Goal: Check status: Check status

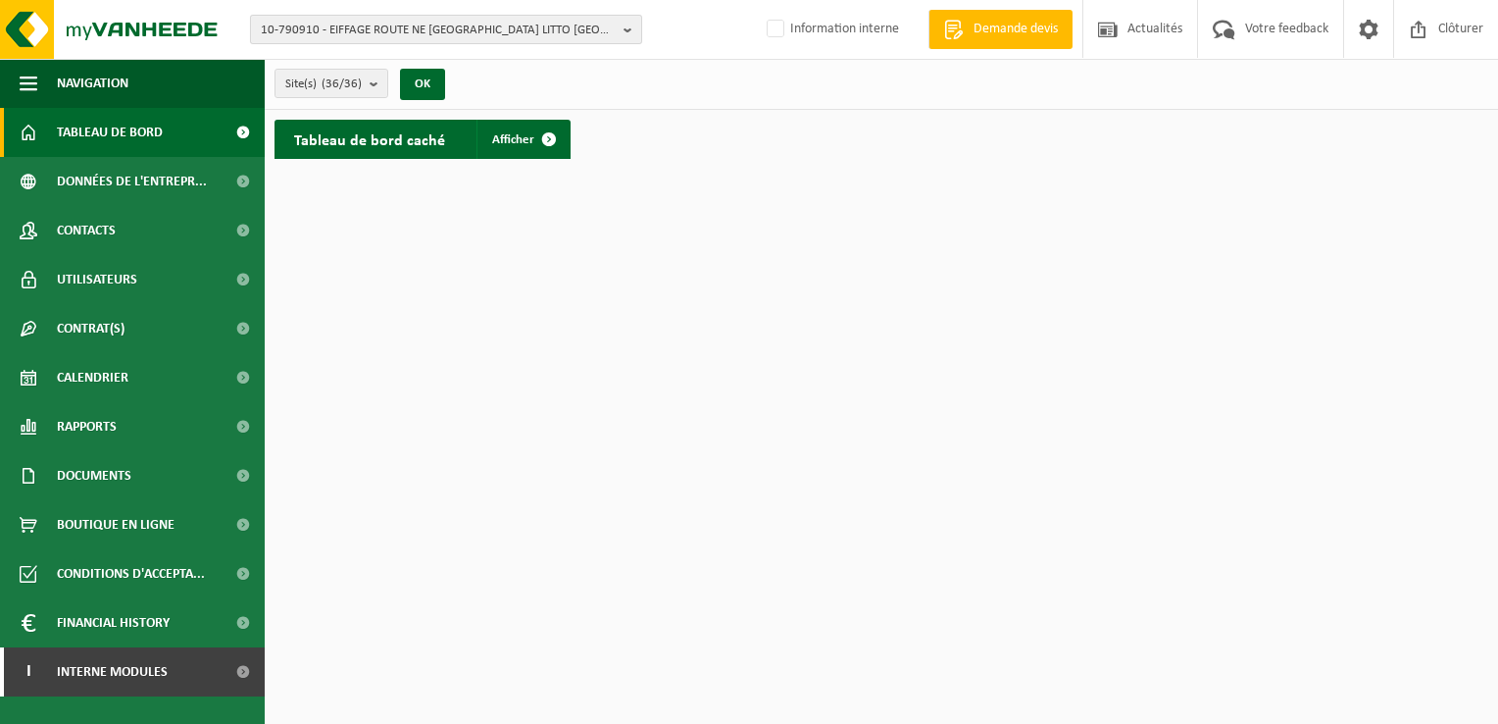
click at [384, 29] on span "10-790910 - EIFFAGE ROUTE NE ARTOIS LITTO ARRAS - ARRAS CEDEX 9" at bounding box center [438, 30] width 355 height 29
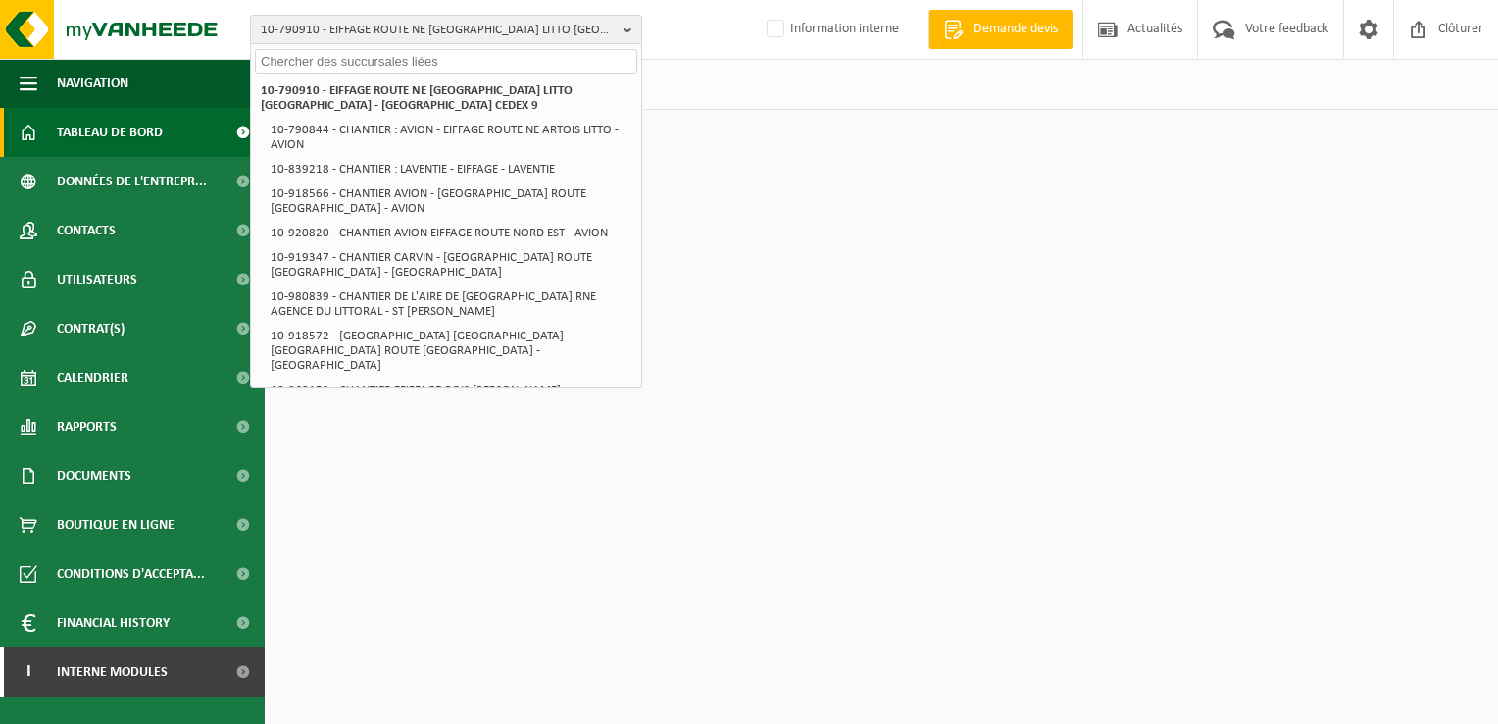
click at [314, 56] on input "text" at bounding box center [446, 61] width 382 height 25
paste input "01-083261"
type input "01-083261"
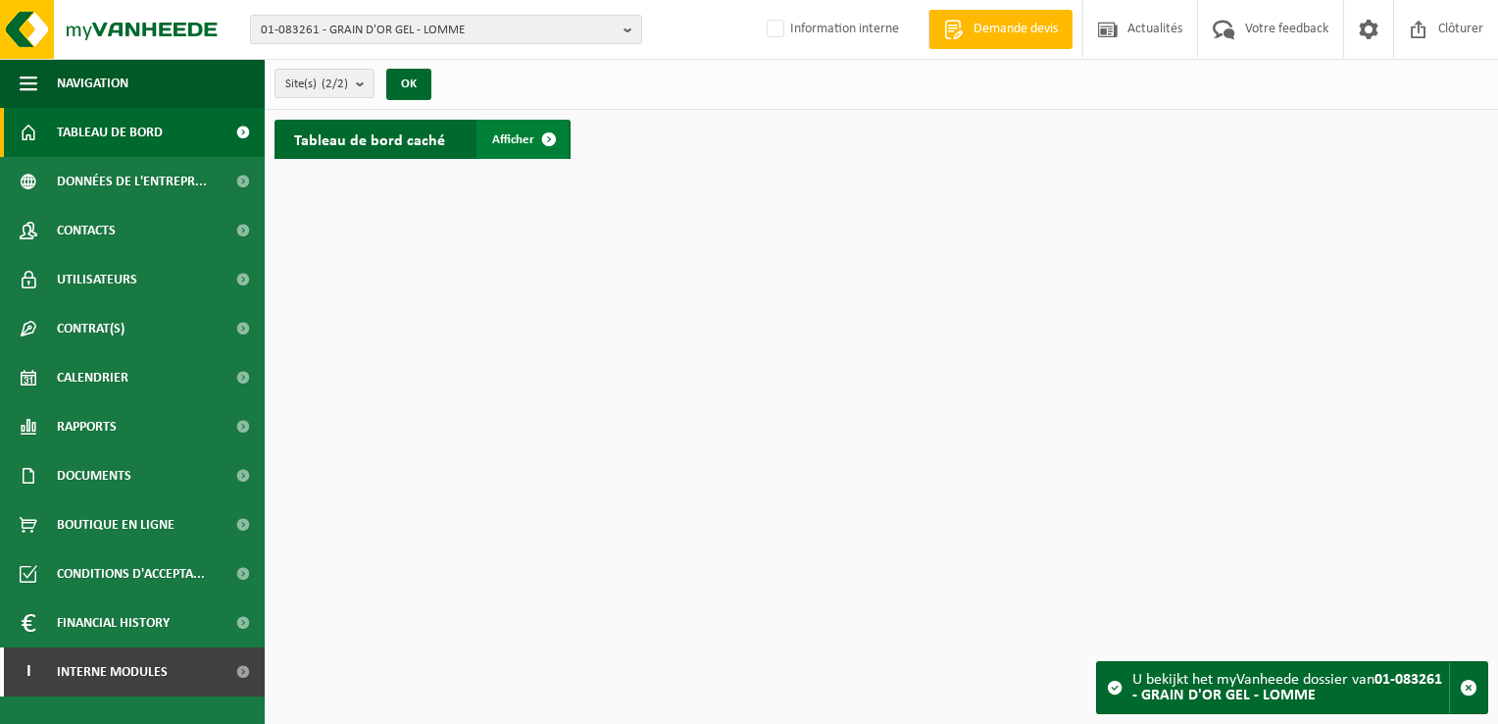
click at [527, 141] on span "Afficher" at bounding box center [513, 139] width 42 height 13
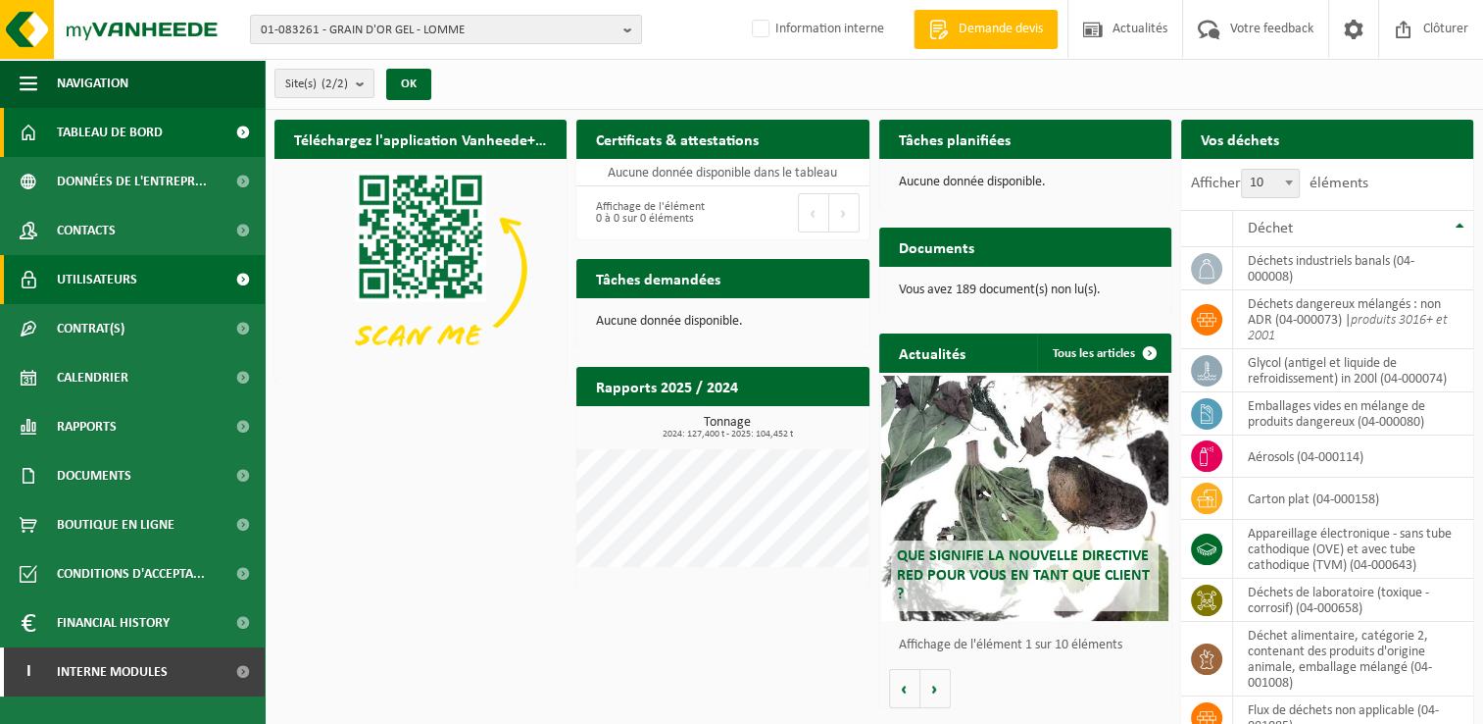
click at [249, 275] on span at bounding box center [243, 279] width 44 height 49
